Goal: Task Accomplishment & Management: Use online tool/utility

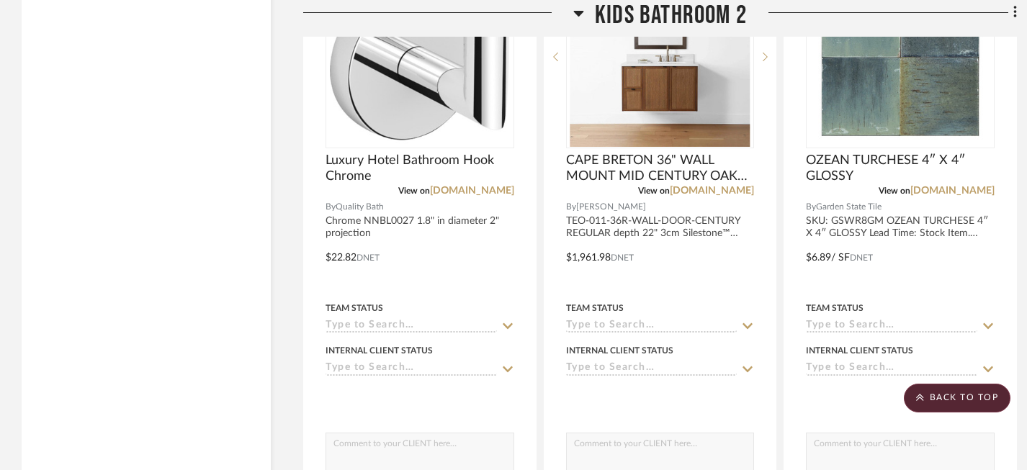
scroll to position [3133, 1]
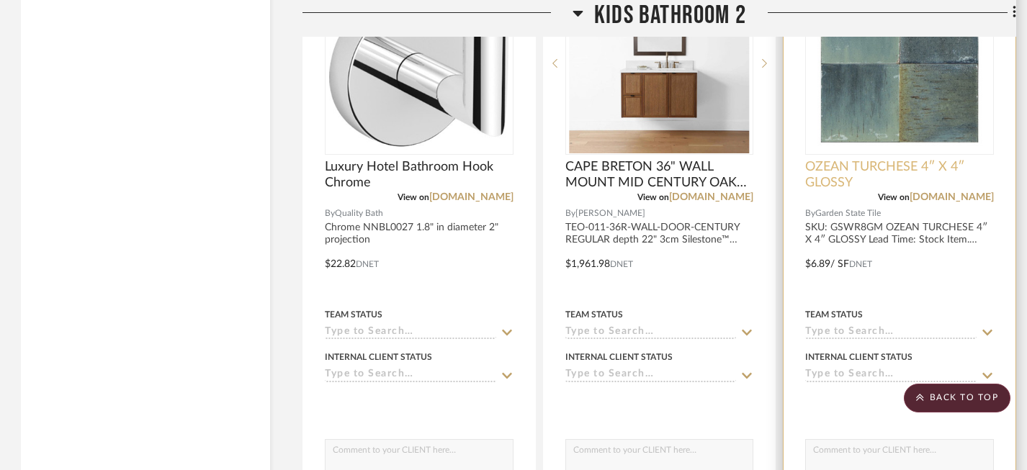
click at [907, 159] on span "OZEAN TURCHESE 4″ X 4″ GLOSSY" at bounding box center [899, 175] width 189 height 32
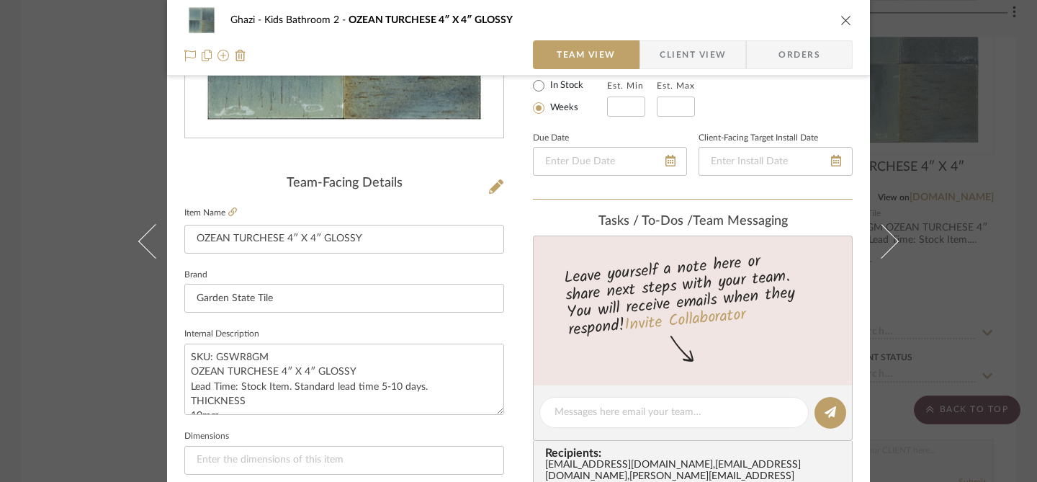
scroll to position [268, 0]
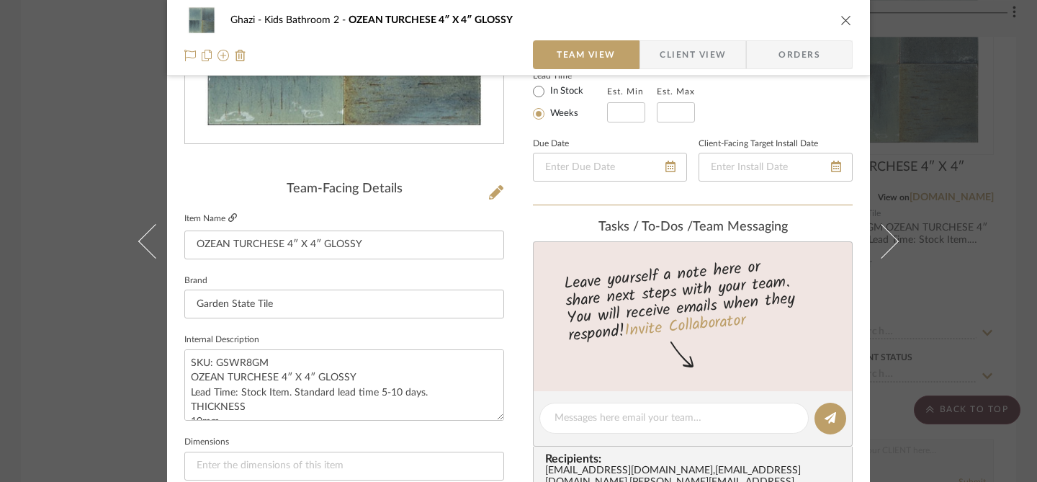
click at [228, 220] on icon at bounding box center [232, 217] width 9 height 9
click at [842, 11] on div "Ghazi Kids Bathroom 2 OZEAN TURCHESE 4″ X 4″ GLOSSY" at bounding box center [518, 20] width 668 height 29
click at [840, 22] on icon "close" at bounding box center [846, 20] width 12 height 12
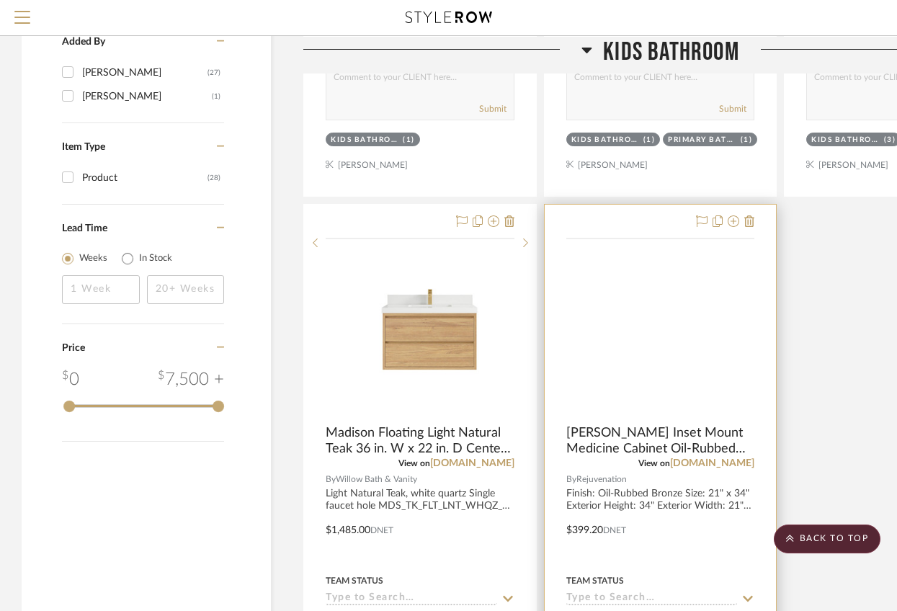
scroll to position [1452, 0]
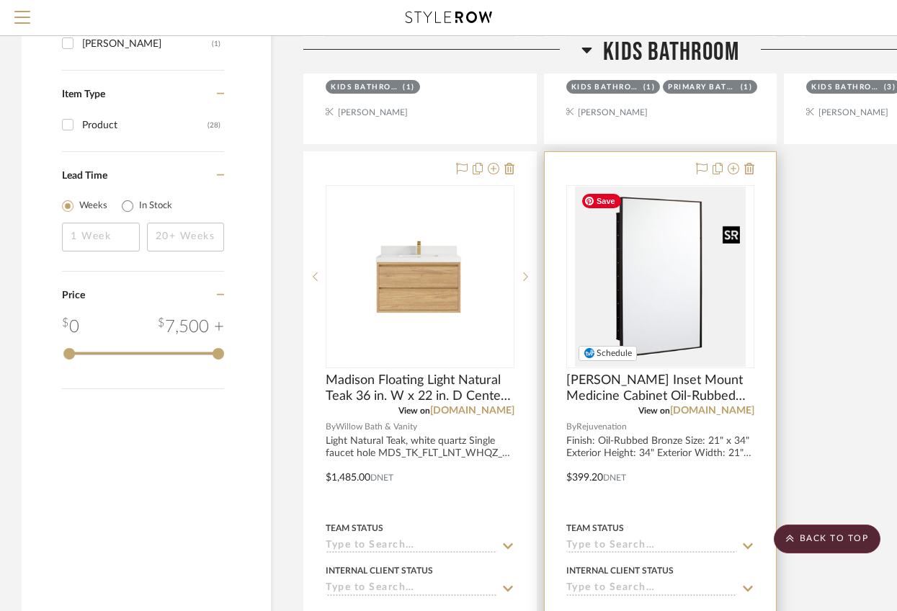
click at [672, 253] on img "0" at bounding box center [660, 277] width 170 height 180
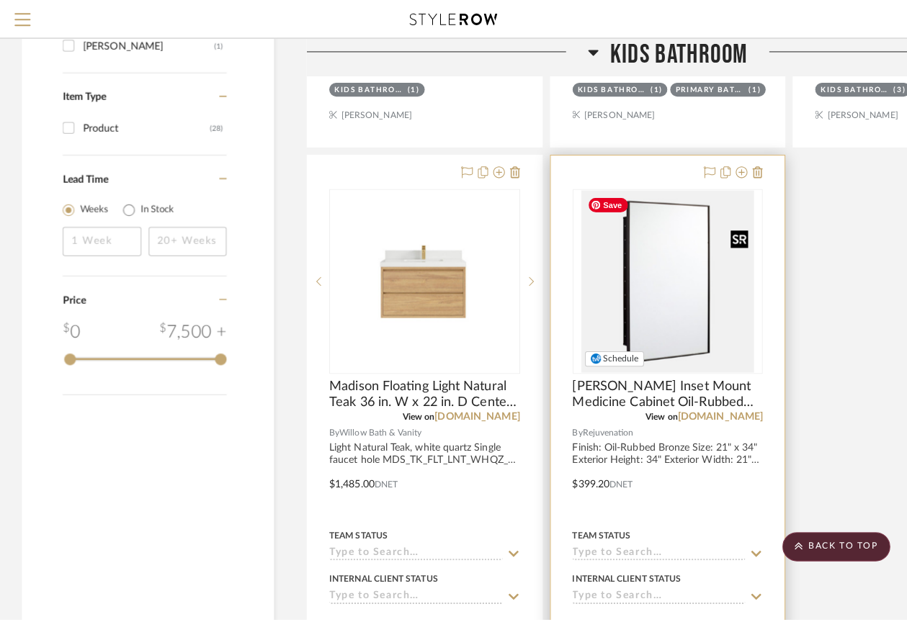
scroll to position [0, 0]
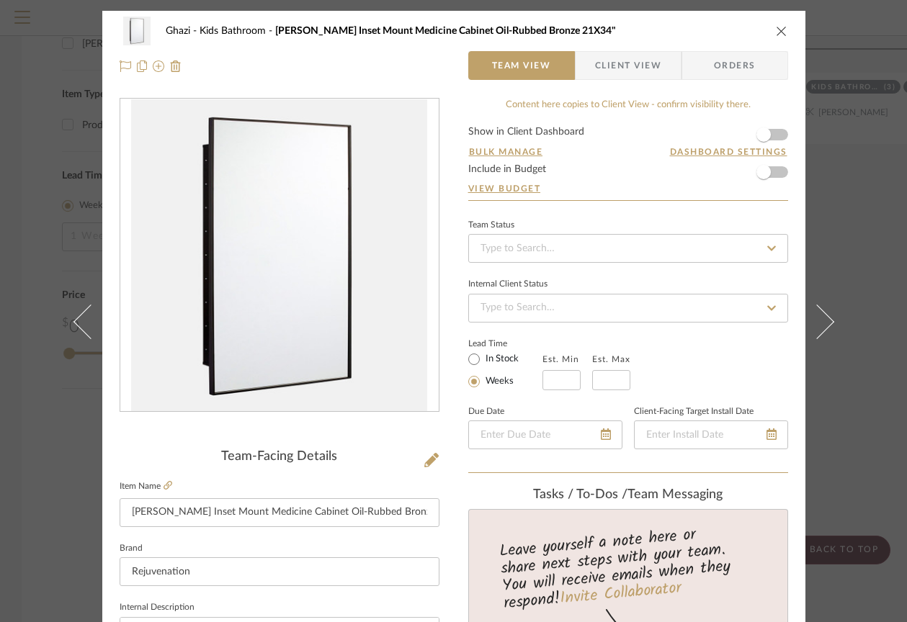
click at [776, 32] on icon "close" at bounding box center [782, 31] width 12 height 12
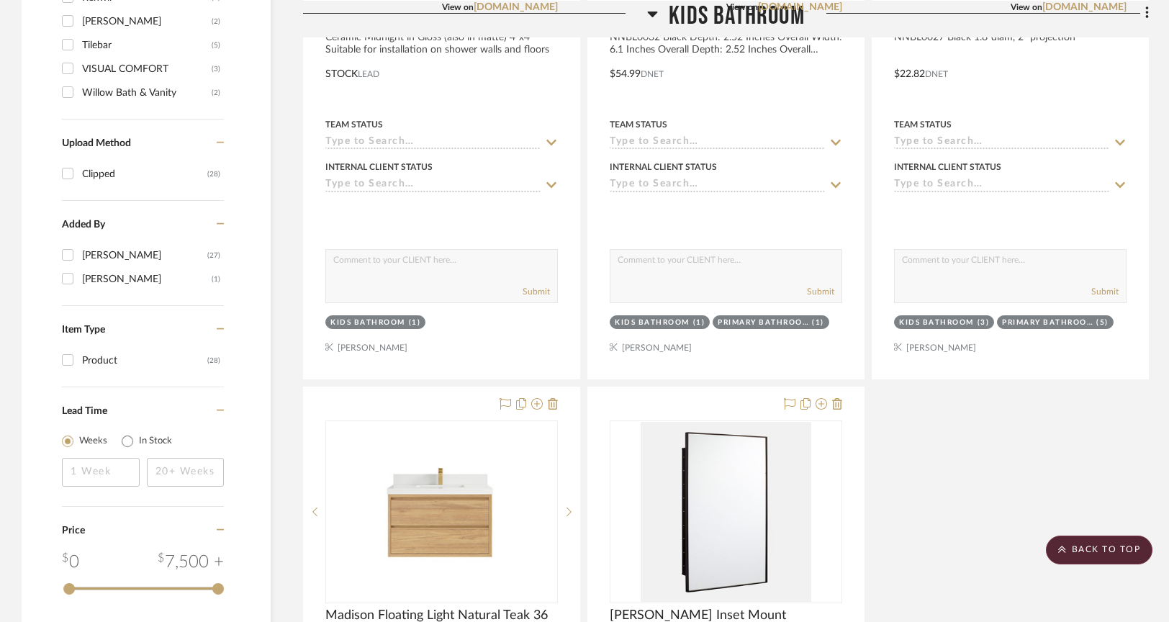
scroll to position [1537, 0]
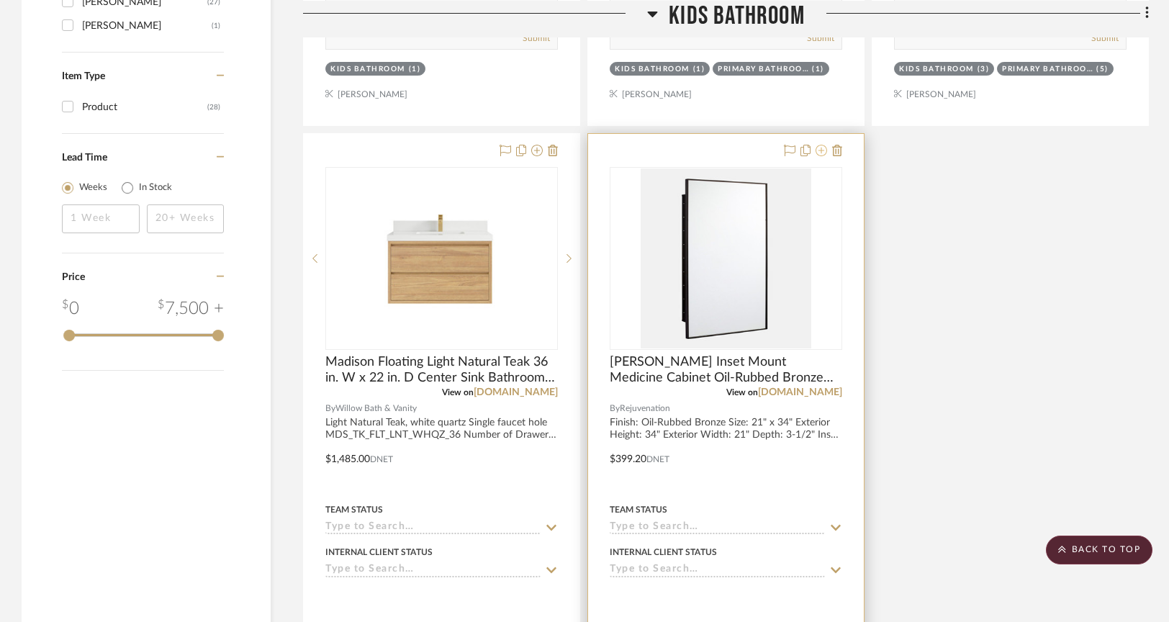
click at [825, 151] on icon at bounding box center [822, 151] width 12 height 12
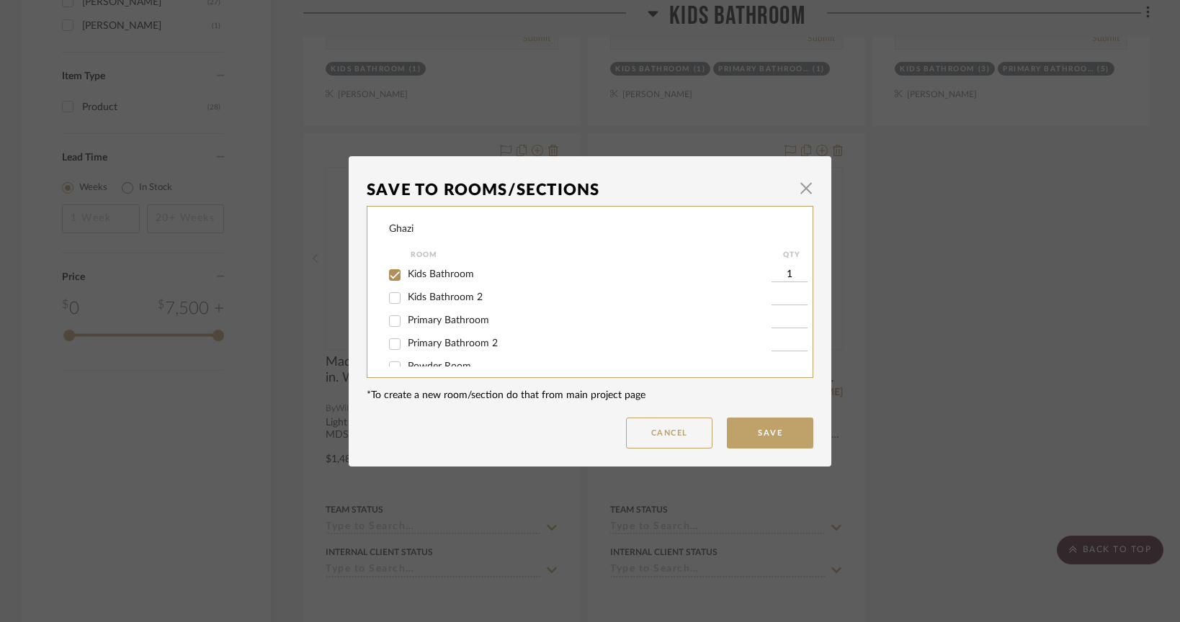
click at [430, 348] on span "Primary Bathroom 2" at bounding box center [453, 343] width 90 height 10
click at [406, 348] on input "Primary Bathroom 2" at bounding box center [394, 344] width 23 height 23
checkbox input "true"
click at [781, 345] on input "1" at bounding box center [789, 344] width 36 height 14
type input "2"
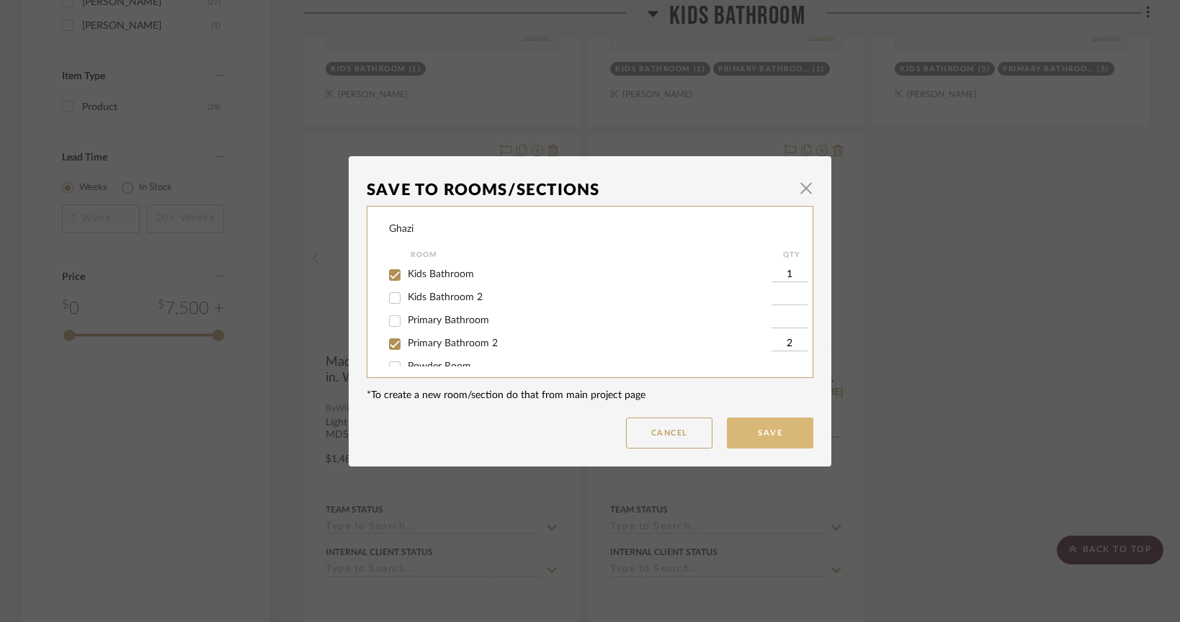
click at [767, 431] on button "Save" at bounding box center [770, 433] width 86 height 31
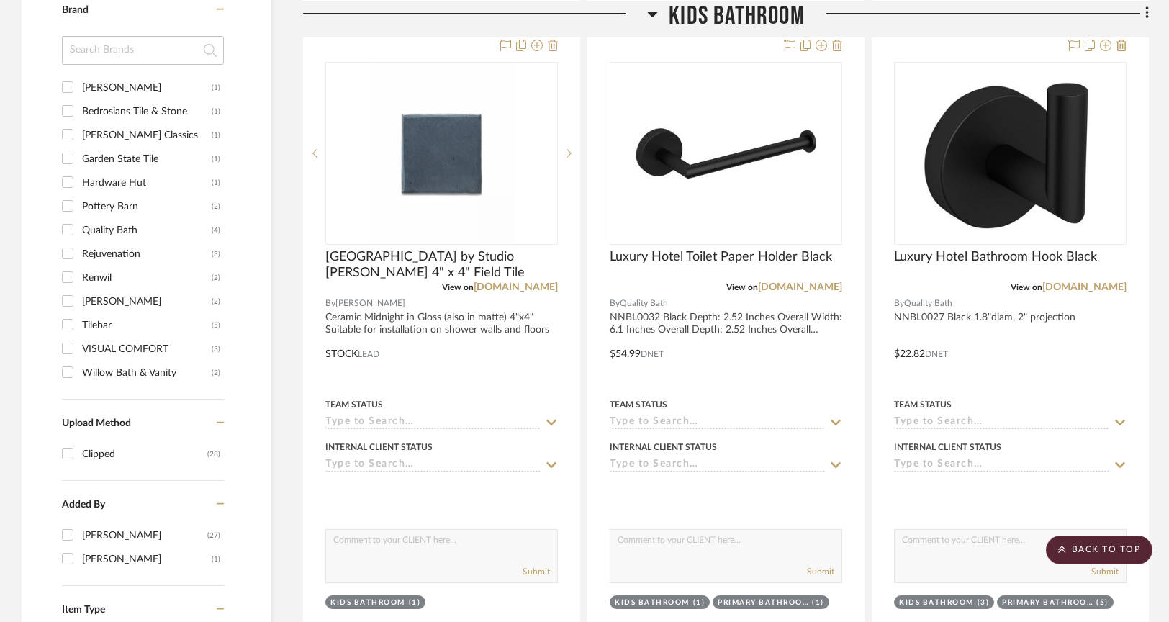
scroll to position [908, 0]
